Goal: Information Seeking & Learning: Learn about a topic

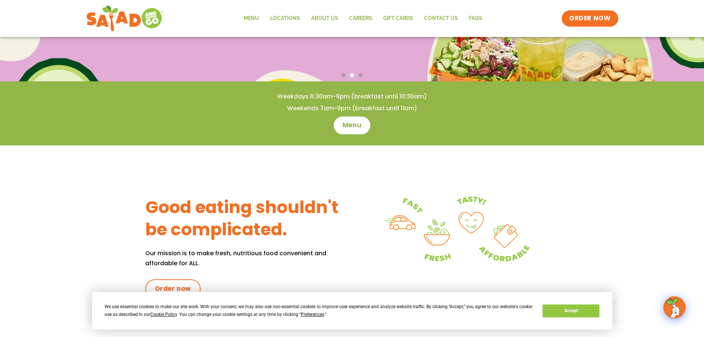
scroll to position [74, 0]
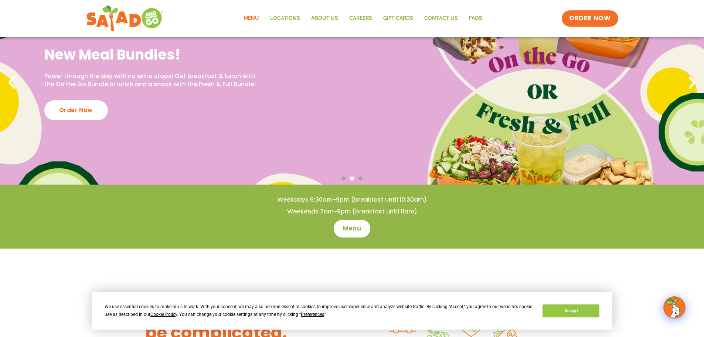
click at [254, 22] on link "Menu" at bounding box center [251, 18] width 27 height 17
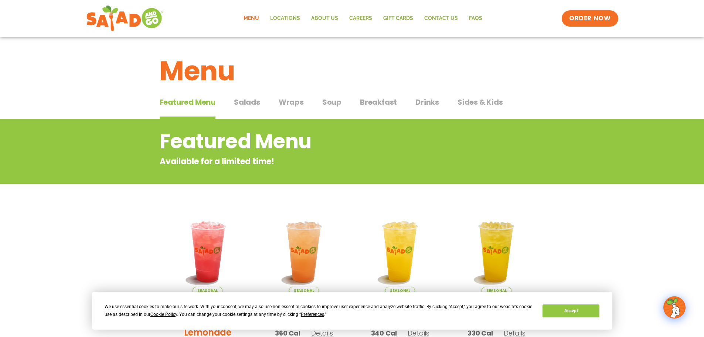
click at [252, 101] on span "Salads" at bounding box center [247, 101] width 26 height 11
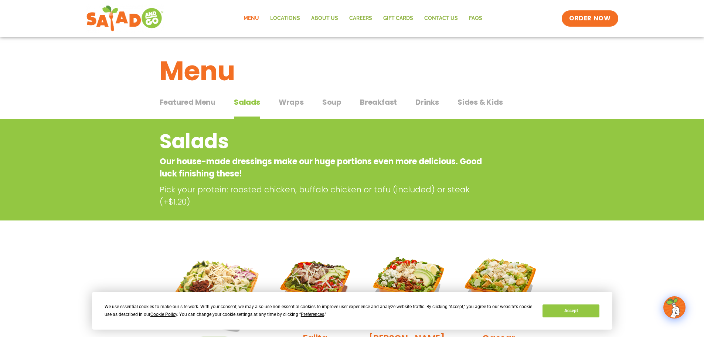
click at [364, 98] on span "Breakfast" at bounding box center [378, 101] width 37 height 11
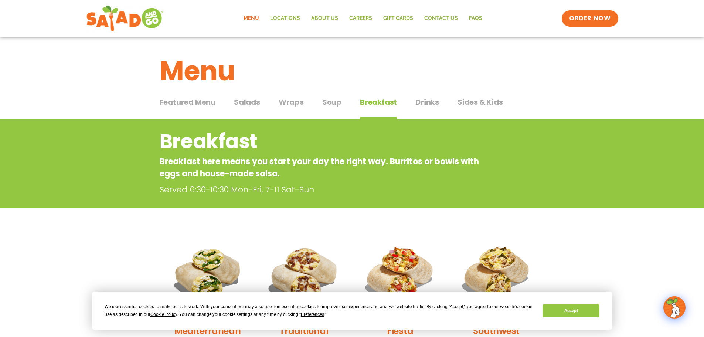
click at [334, 103] on span "Soup" at bounding box center [331, 101] width 19 height 11
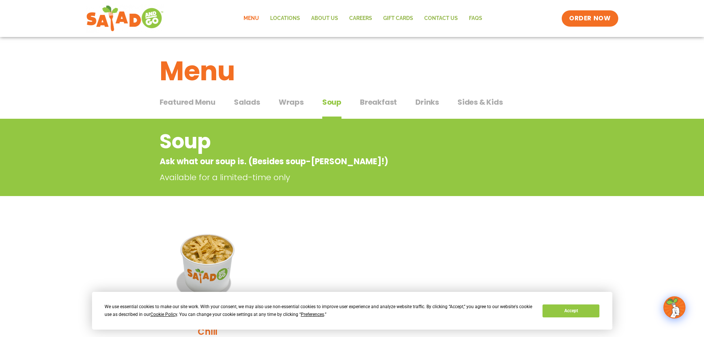
click at [285, 98] on span "Wraps" at bounding box center [291, 101] width 25 height 11
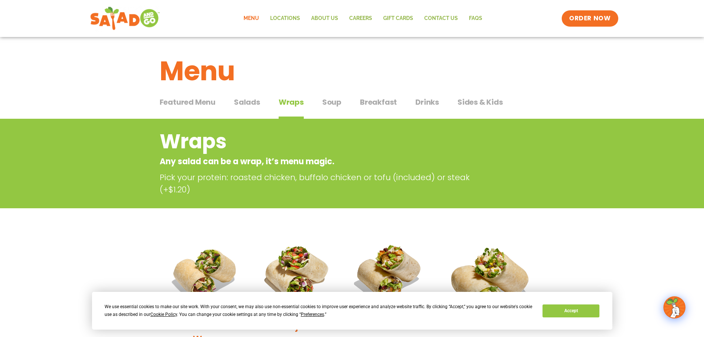
click at [126, 18] on img at bounding box center [125, 18] width 70 height 27
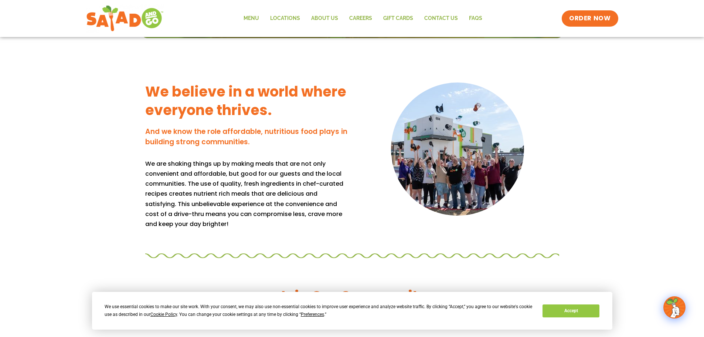
scroll to position [591, 0]
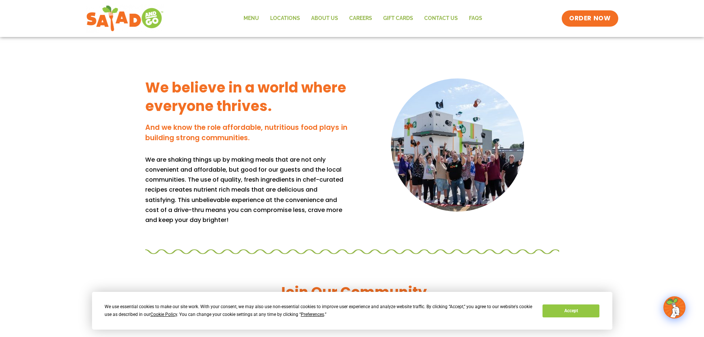
click at [450, 142] on img at bounding box center [457, 144] width 133 height 133
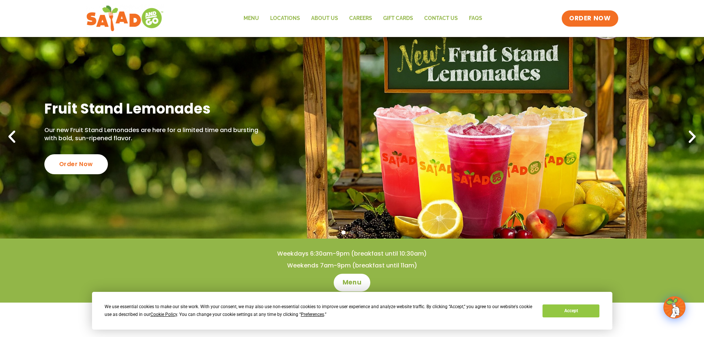
scroll to position [16, 0]
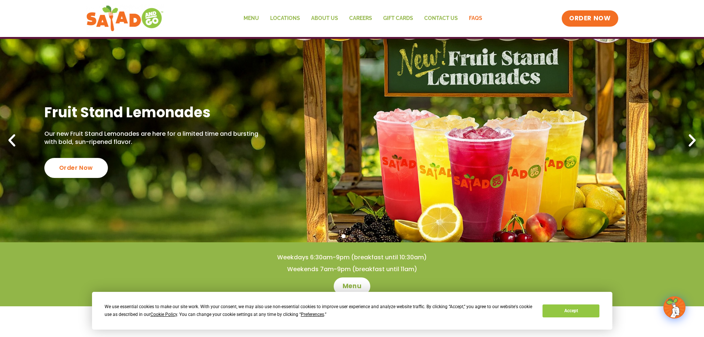
click at [474, 18] on link "FAQs" at bounding box center [475, 18] width 24 height 17
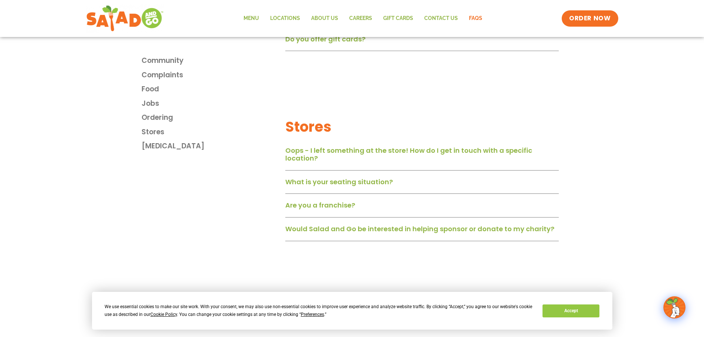
scroll to position [1072, 0]
click at [333, 207] on link "Are you a franchise?" at bounding box center [320, 203] width 70 height 9
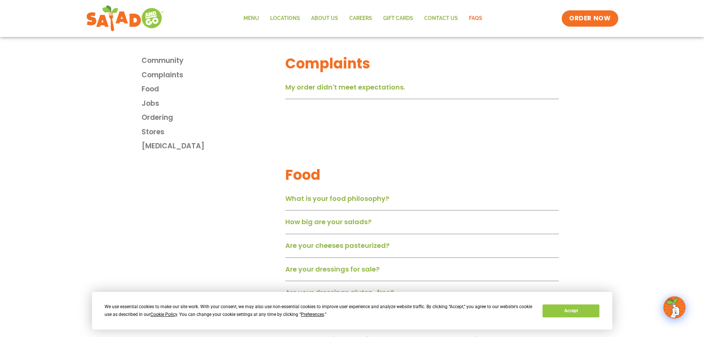
scroll to position [380, 0]
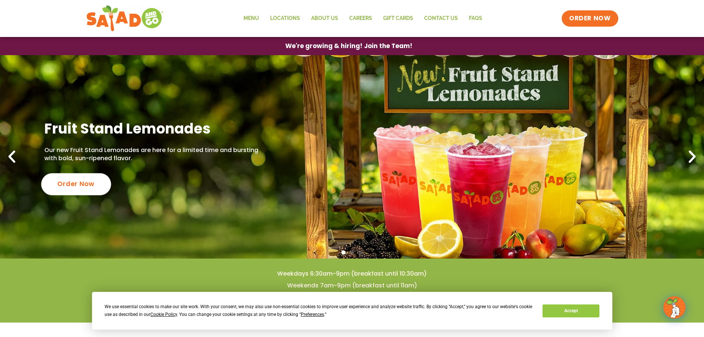
click at [78, 185] on div "Order Now" at bounding box center [76, 184] width 70 height 22
